Goal: Task Accomplishment & Management: Manage account settings

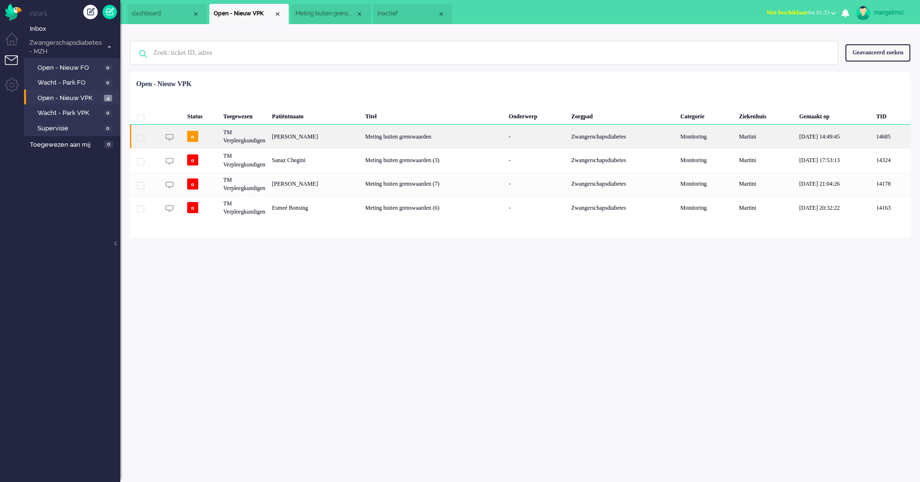
click at [363, 140] on div "Meting buiten grenswaarden" at bounding box center [433, 137] width 143 height 24
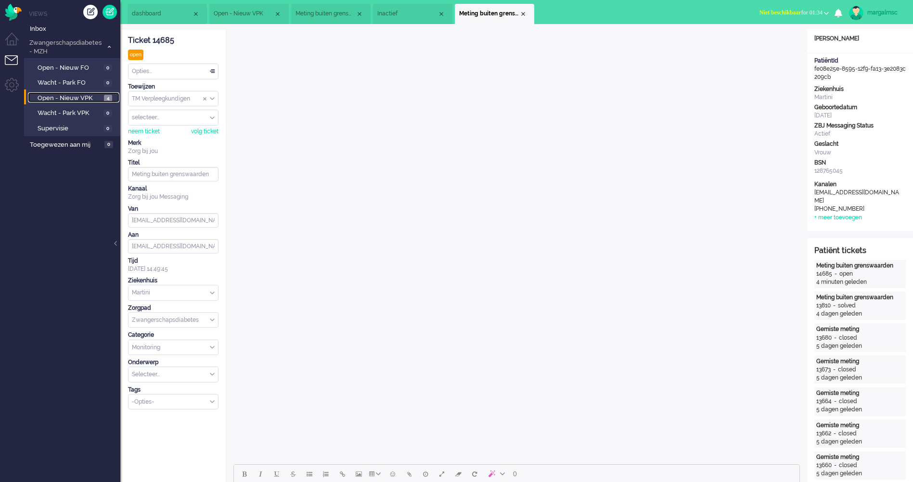
click at [87, 96] on span "Open - Nieuw VPK" at bounding box center [70, 98] width 64 height 9
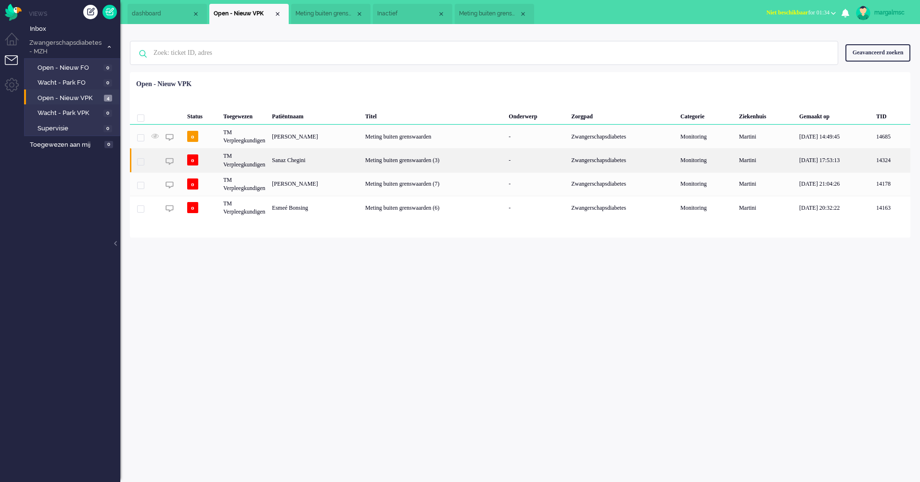
click at [301, 163] on div "Sanaz Chegini" at bounding box center [315, 160] width 93 height 24
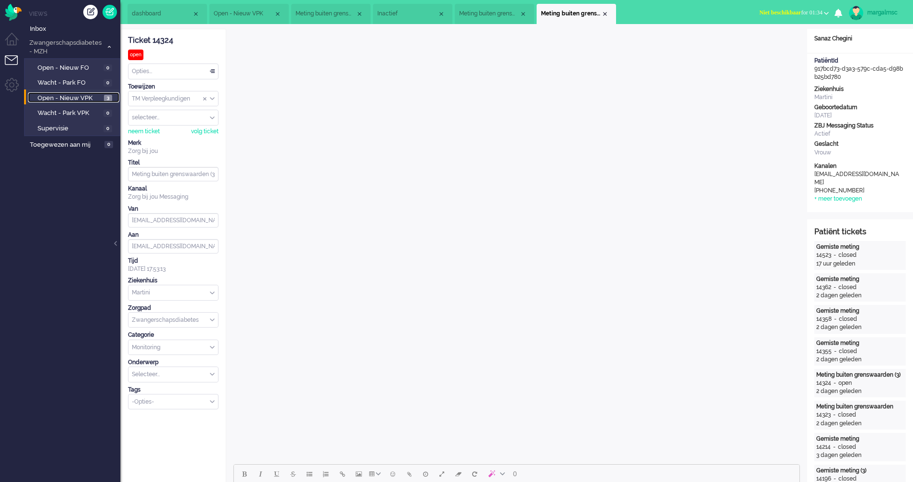
click at [84, 97] on span "Open - Nieuw VPK" at bounding box center [70, 98] width 64 height 9
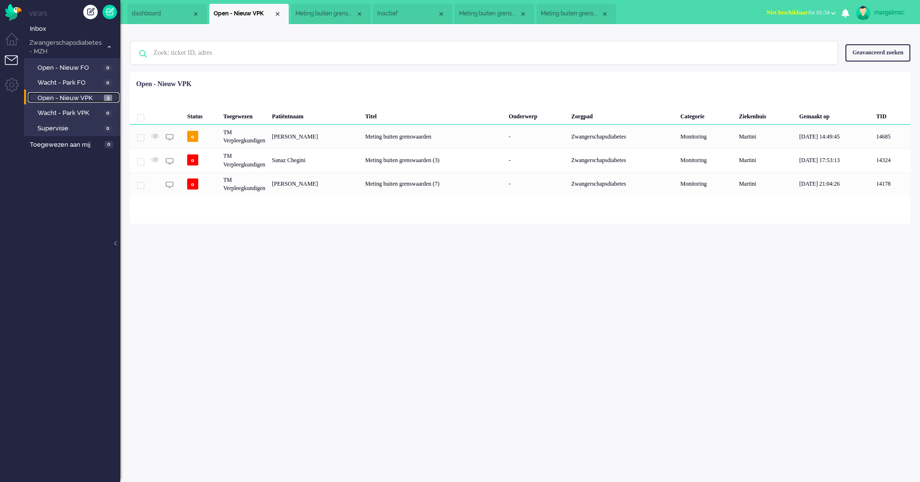
click at [331, 18] on li "Meting buiten grenswaarden (3)" at bounding box center [330, 14] width 79 height 20
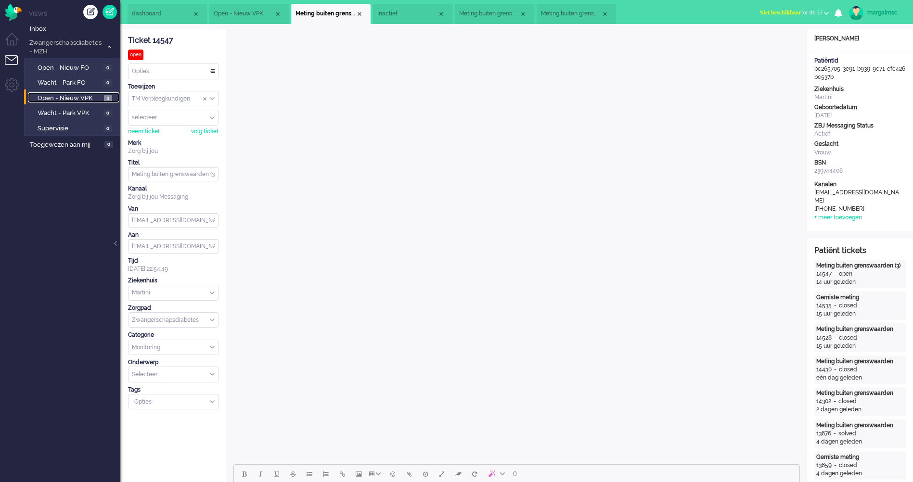
click at [85, 98] on span "Open - Nieuw VPK" at bounding box center [70, 98] width 64 height 9
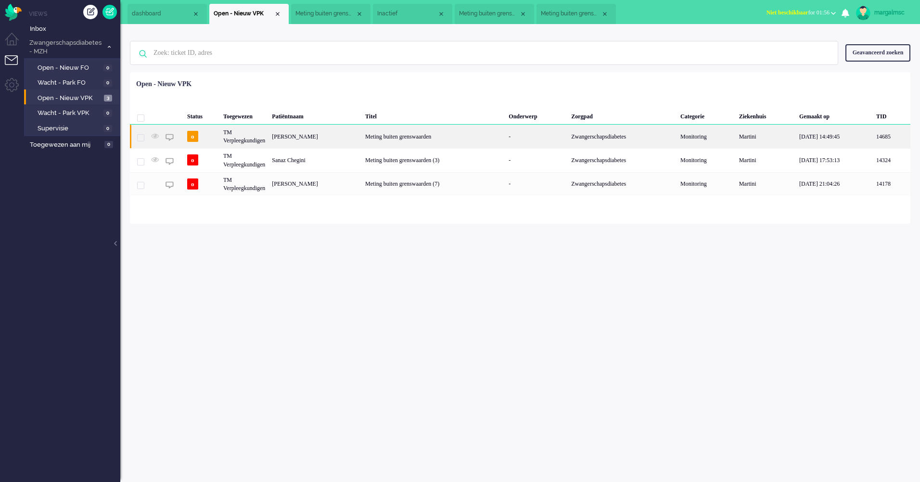
click at [351, 138] on div "[PERSON_NAME]" at bounding box center [315, 137] width 93 height 24
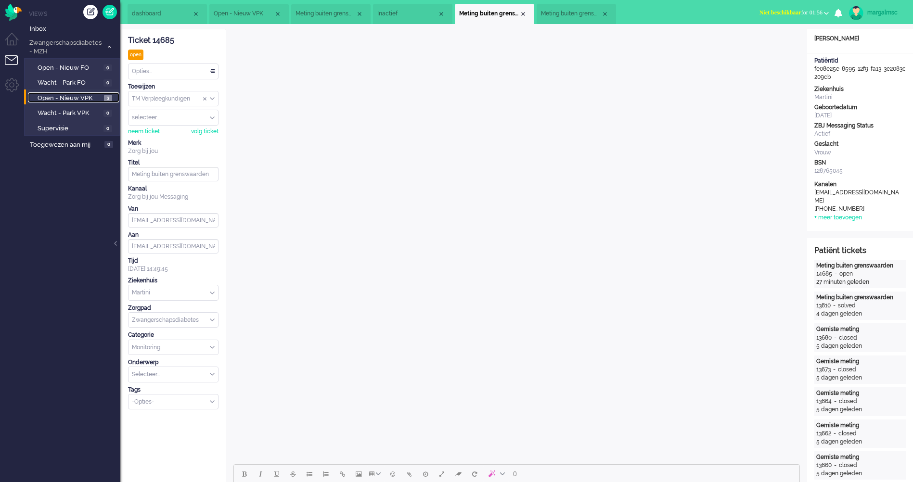
click at [87, 96] on span "Open - Nieuw VPK" at bounding box center [70, 98] width 64 height 9
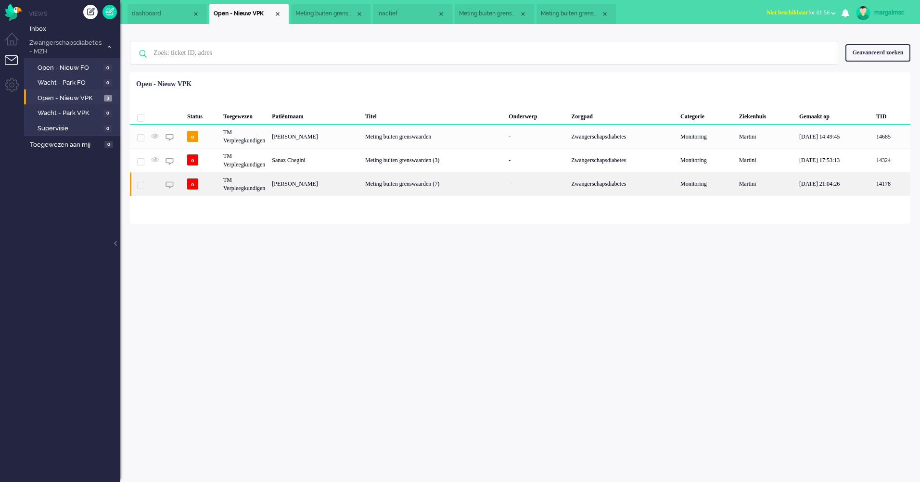
click at [337, 184] on div "[PERSON_NAME]" at bounding box center [315, 184] width 93 height 24
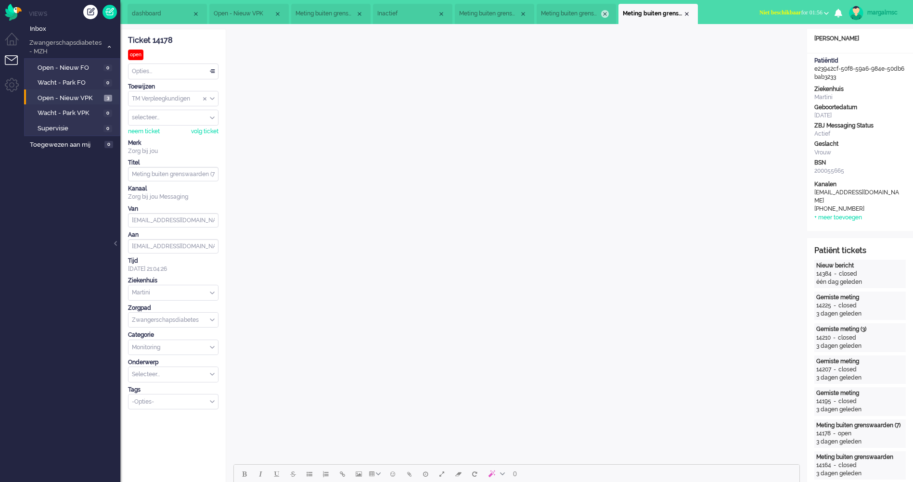
click at [606, 14] on div "Close tab" at bounding box center [605, 14] width 8 height 8
click at [523, 13] on div "Close tab" at bounding box center [523, 14] width 8 height 8
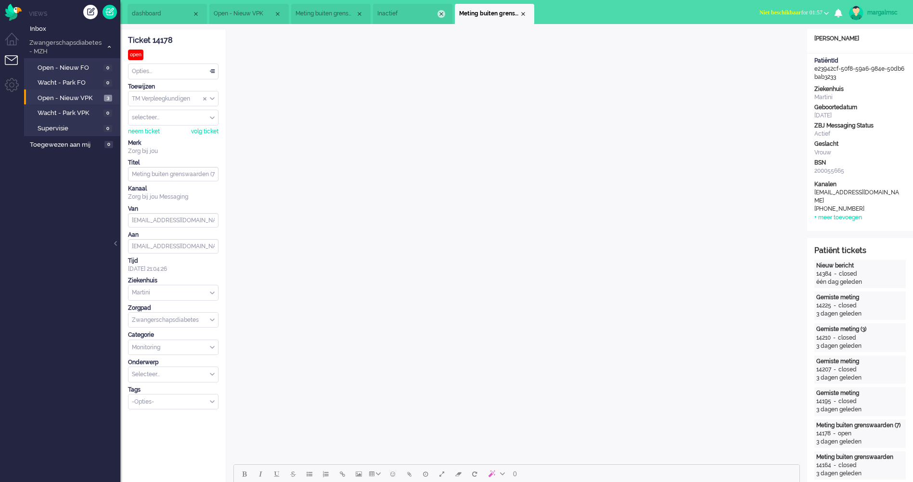
click at [441, 14] on div "Close tab" at bounding box center [442, 14] width 8 height 8
click at [360, 14] on div "Close tab" at bounding box center [360, 14] width 8 height 8
click at [60, 100] on span "Open - Nieuw VPK" at bounding box center [70, 98] width 64 height 9
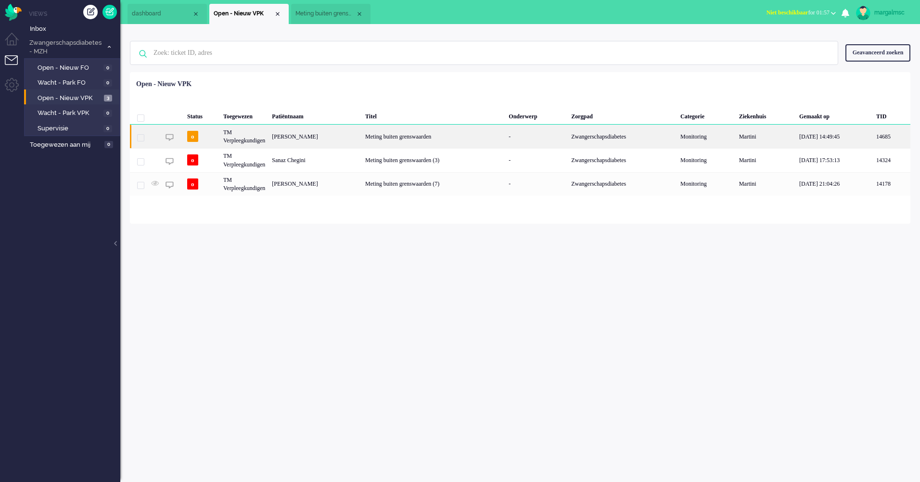
click at [307, 140] on div "[PERSON_NAME]" at bounding box center [315, 137] width 93 height 24
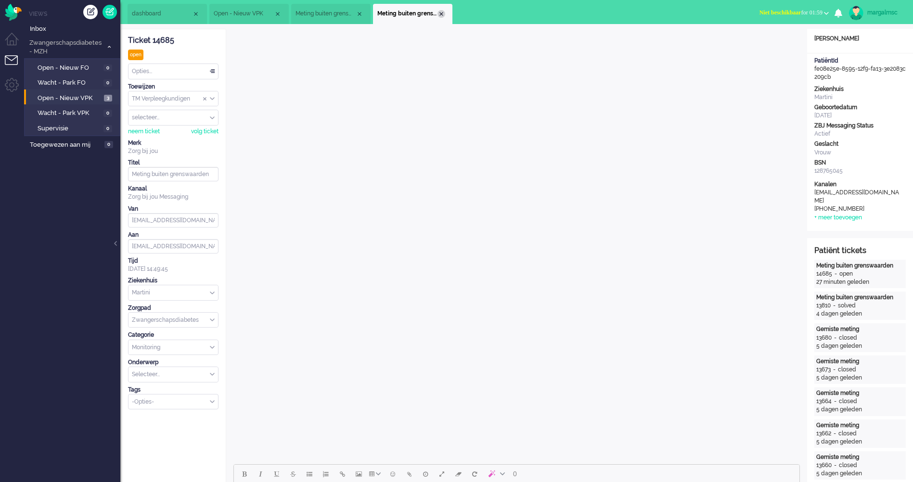
click at [441, 13] on div "Close tab" at bounding box center [442, 14] width 8 height 8
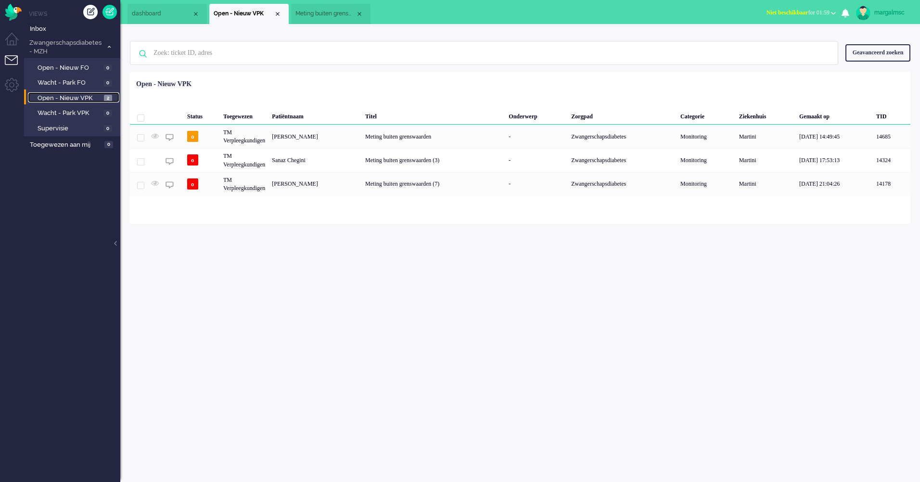
click at [83, 99] on span "Open - Nieuw VPK" at bounding box center [70, 98] width 64 height 9
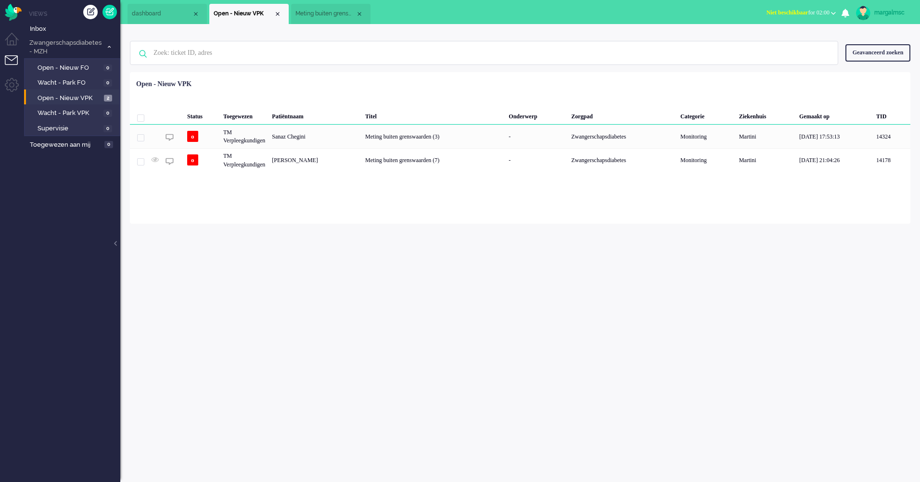
click at [344, 164] on div "[PERSON_NAME]" at bounding box center [315, 160] width 93 height 24
